Goal: Find specific page/section: Find specific page/section

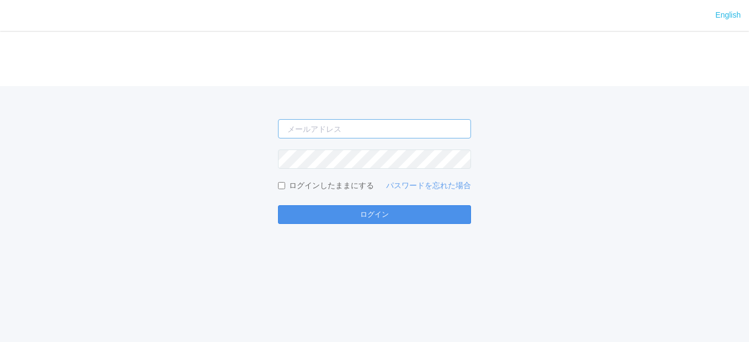
type input "[EMAIL_ADDRESS][DOMAIN_NAME]"
click at [383, 214] on button "ログイン" at bounding box center [374, 214] width 193 height 19
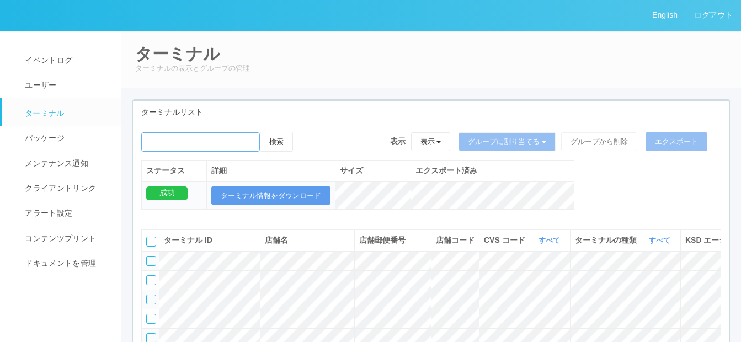
click at [181, 141] on input "emailSearch" at bounding box center [200, 141] width 119 height 19
type input "北見大正"
click at [280, 142] on button "検索" at bounding box center [276, 142] width 33 height 20
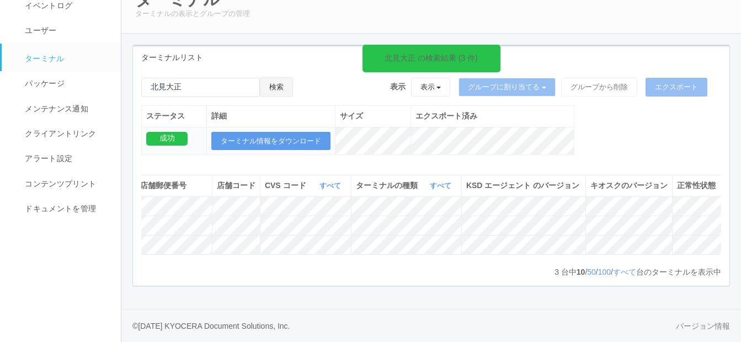
scroll to position [0, 238]
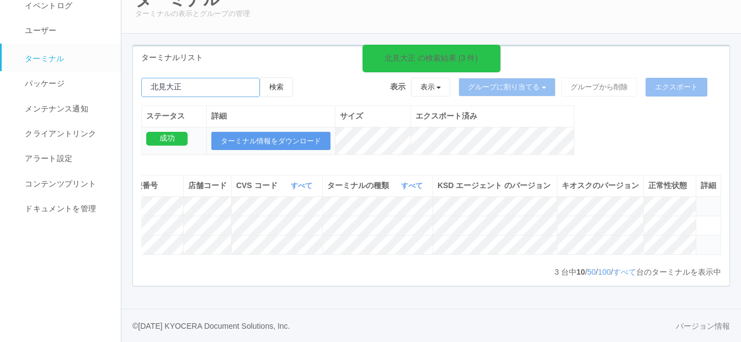
drag, startPoint x: 207, startPoint y: 87, endPoint x: 130, endPoint y: 78, distance: 77.8
click at [130, 78] on div "ターミナル[GEOGRAPHIC_DATA] の検索結果 (3 件) 検索 表示 表示 すべてのターミナル 未割り当てのターミナル グループを追加 グループ名…" at bounding box center [431, 171] width 614 height 253
paste input "[PERSON_NAME]"
type input "[PERSON_NAME]"
click at [284, 87] on button "検索" at bounding box center [276, 87] width 33 height 20
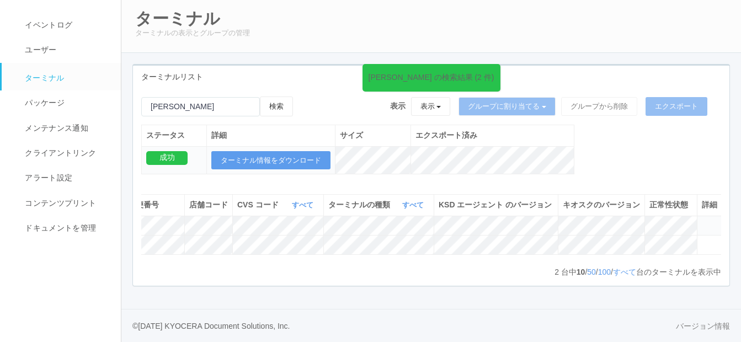
click at [475, 28] on p "ターミナルの表示とグループの管理" at bounding box center [431, 33] width 592 height 11
click at [524, 28] on p "ターミナルの表示とグループの管理" at bounding box center [431, 33] width 592 height 11
click at [320, 309] on div "ターミナル ターミナルの表示とグループの管理 ターミナルリスト [PERSON_NAME] の検索結果 (2 件) 検索 表示 表示 すべてのターミナル 未割…" at bounding box center [430, 152] width 619 height 314
